Goal: Task Accomplishment & Management: Manage account settings

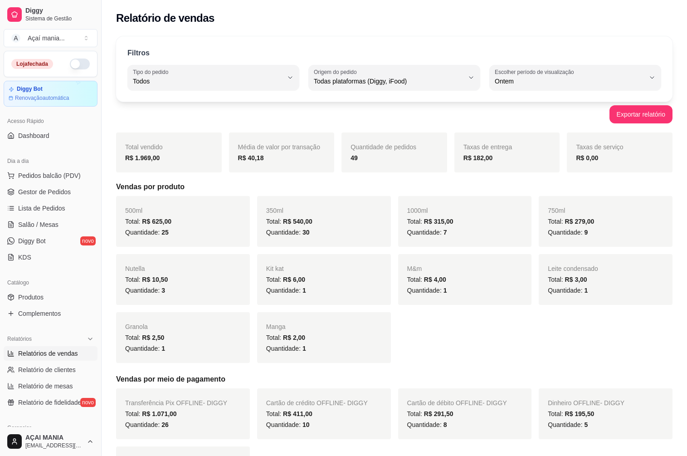
select select "ALL"
select select "1"
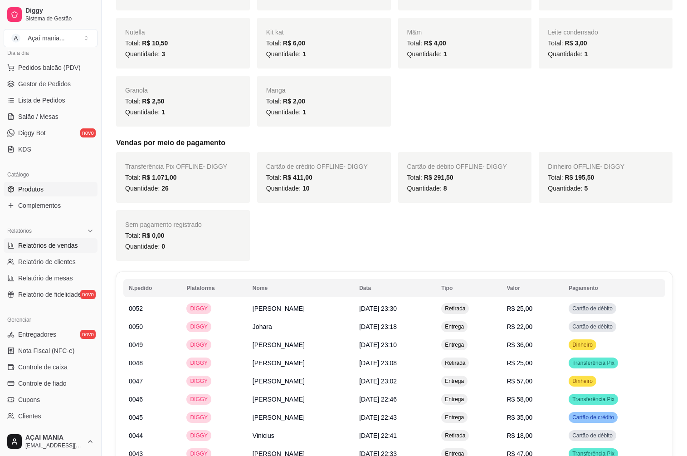
scroll to position [106, 0]
click at [41, 135] on span "Diggy Bot" at bounding box center [32, 134] width 28 height 9
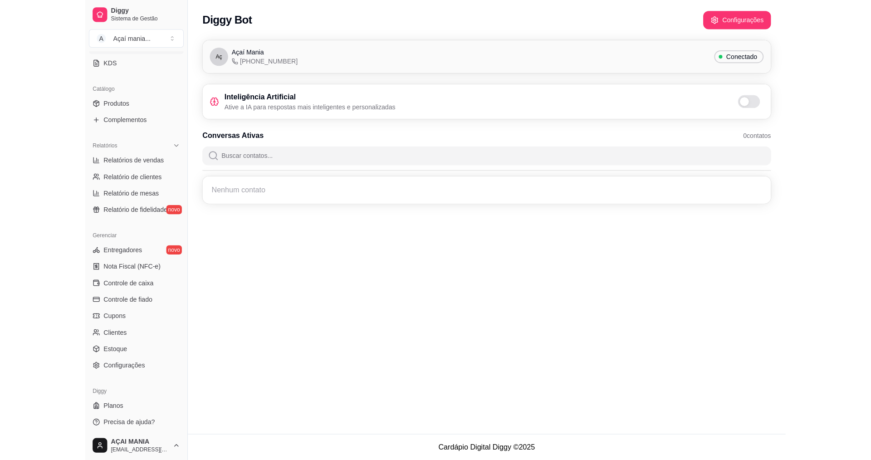
scroll to position [197, 0]
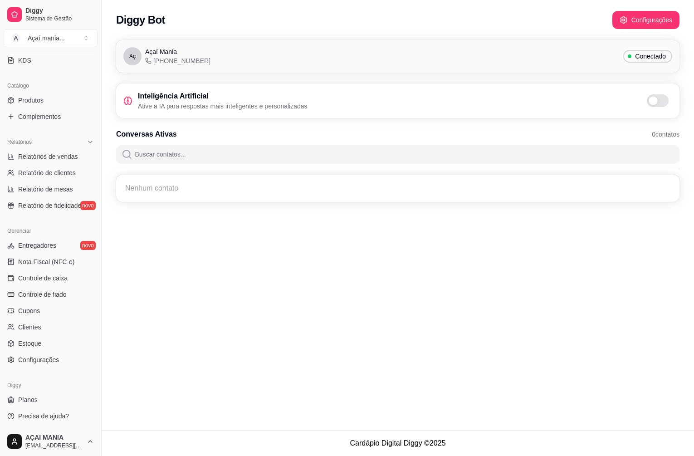
click at [512, 332] on div "Diggy Bot Configurações Aç Açaí Mania [PHONE_NUMBER] Conectado Inteligência Art…" at bounding box center [398, 215] width 592 height 430
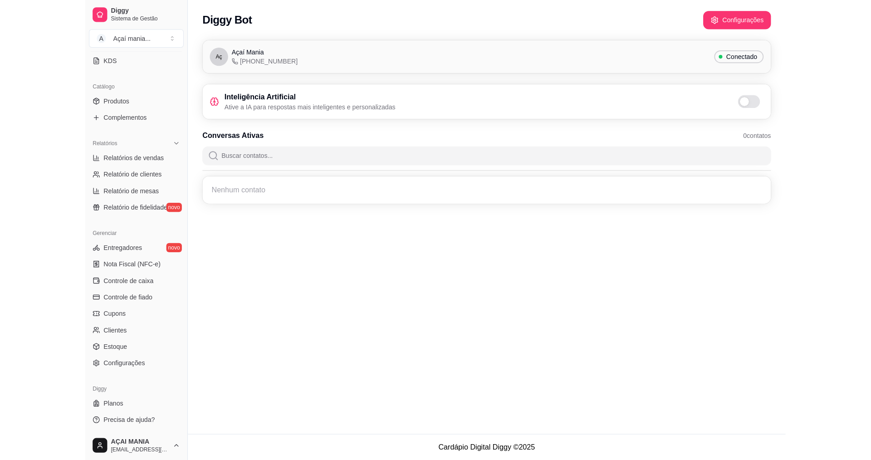
scroll to position [193, 0]
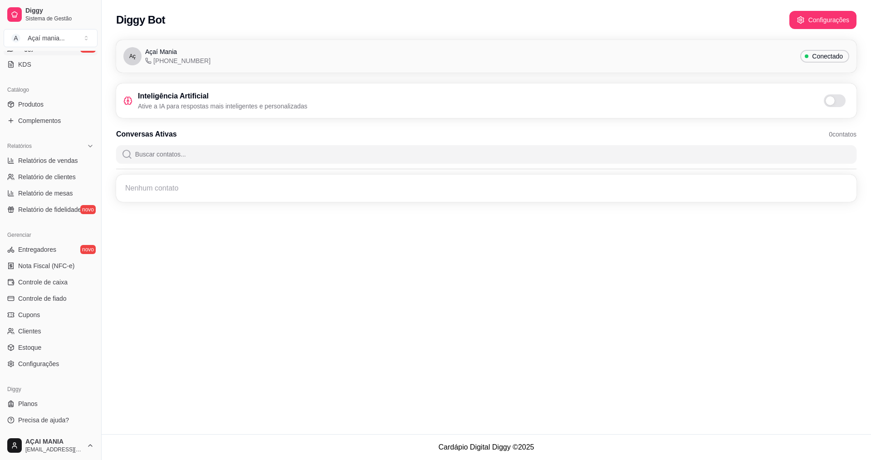
click at [687, 83] on div "Aç Açaí Mania [PHONE_NUMBER] Conectado Inteligência Artificial Ative a IA para …" at bounding box center [486, 123] width 769 height 178
click at [687, 84] on div "Aç Açaí Mania [PHONE_NUMBER] Conectado Inteligência Artificial Ative a IA para …" at bounding box center [486, 123] width 769 height 178
drag, startPoint x: 870, startPoint y: 88, endPoint x: 870, endPoint y: 223, distance: 135.1
click at [687, 218] on div "Diggy Bot Configurações Aç Açaí Mania [PHONE_NUMBER] Conectado Inteligência Art…" at bounding box center [486, 217] width 769 height 434
click at [687, 24] on button "Configurações" at bounding box center [822, 20] width 67 height 18
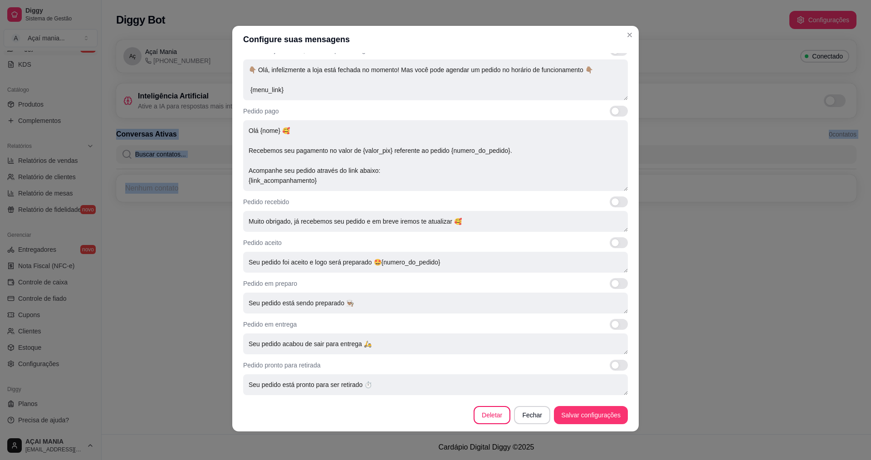
scroll to position [2, 0]
click at [495, 417] on button "Deletar" at bounding box center [491, 414] width 37 height 18
click at [506, 256] on button "Deletar" at bounding box center [508, 258] width 36 height 18
